Goal: Task Accomplishment & Management: Manage account settings

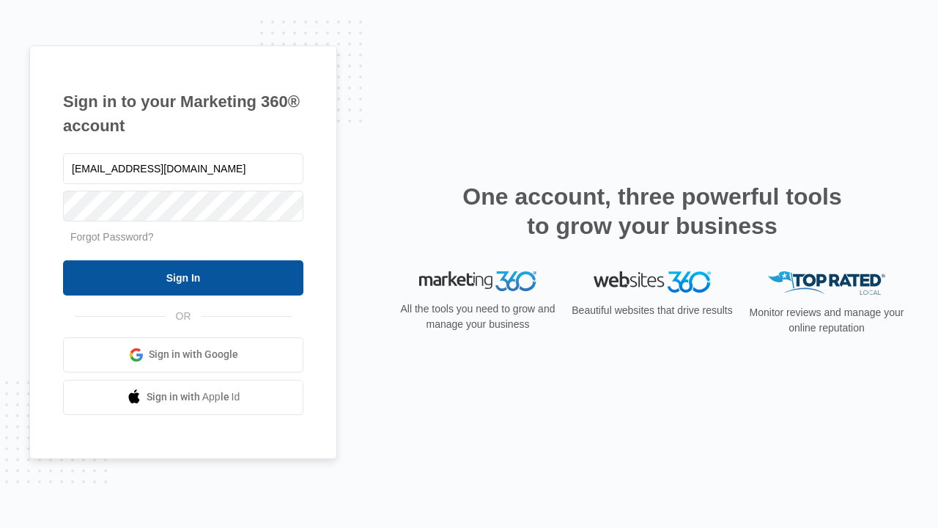
click at [183, 277] on input "Sign In" at bounding box center [183, 277] width 240 height 35
